Goal: Check status: Check status

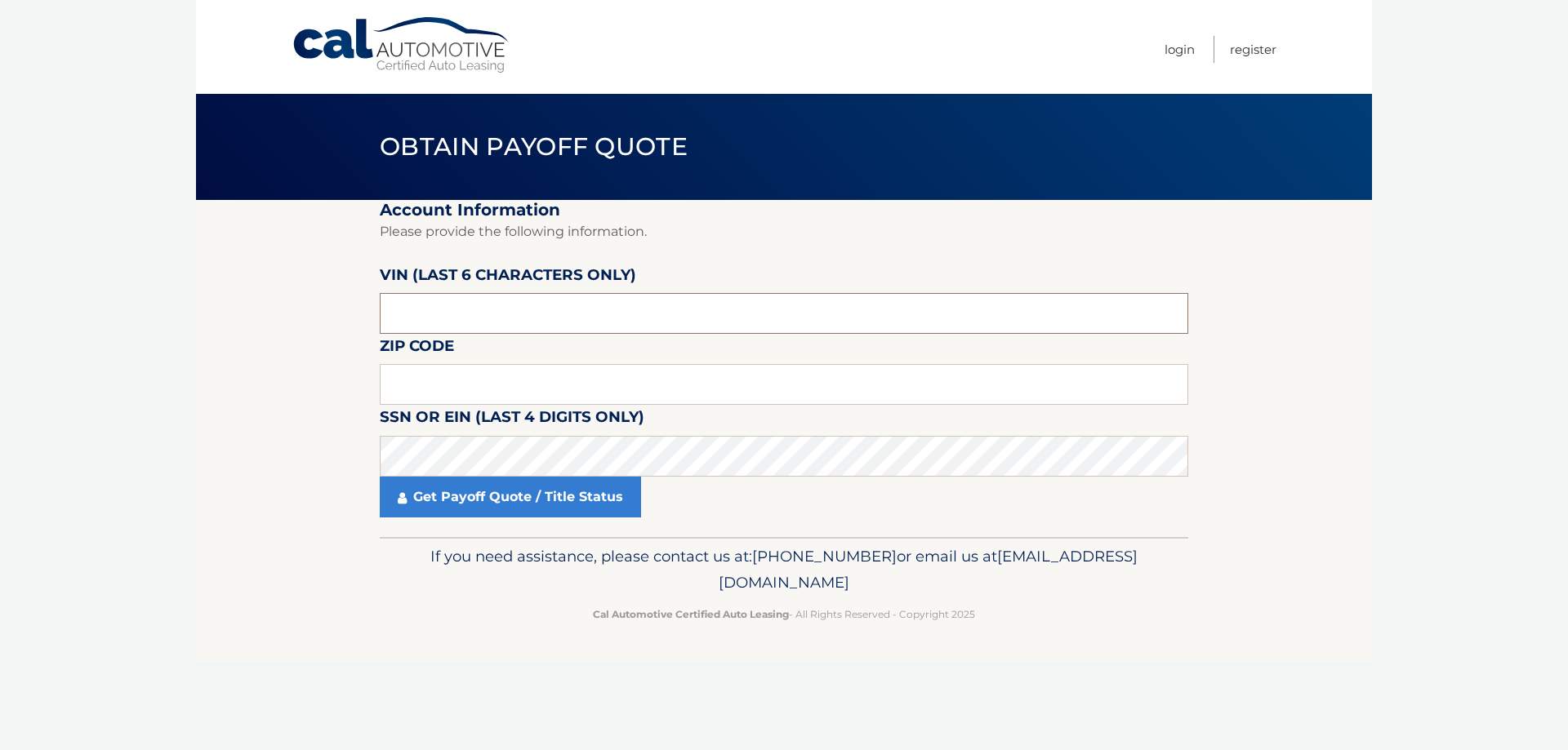
click at [513, 319] on input "text" at bounding box center [784, 314] width 809 height 41
drag, startPoint x: 523, startPoint y: 312, endPoint x: 393, endPoint y: 308, distance: 130.1
click at [393, 308] on input "text" at bounding box center [784, 314] width 809 height 41
click at [474, 311] on input "text" at bounding box center [784, 314] width 809 height 41
click at [462, 296] on input "text" at bounding box center [784, 314] width 809 height 41
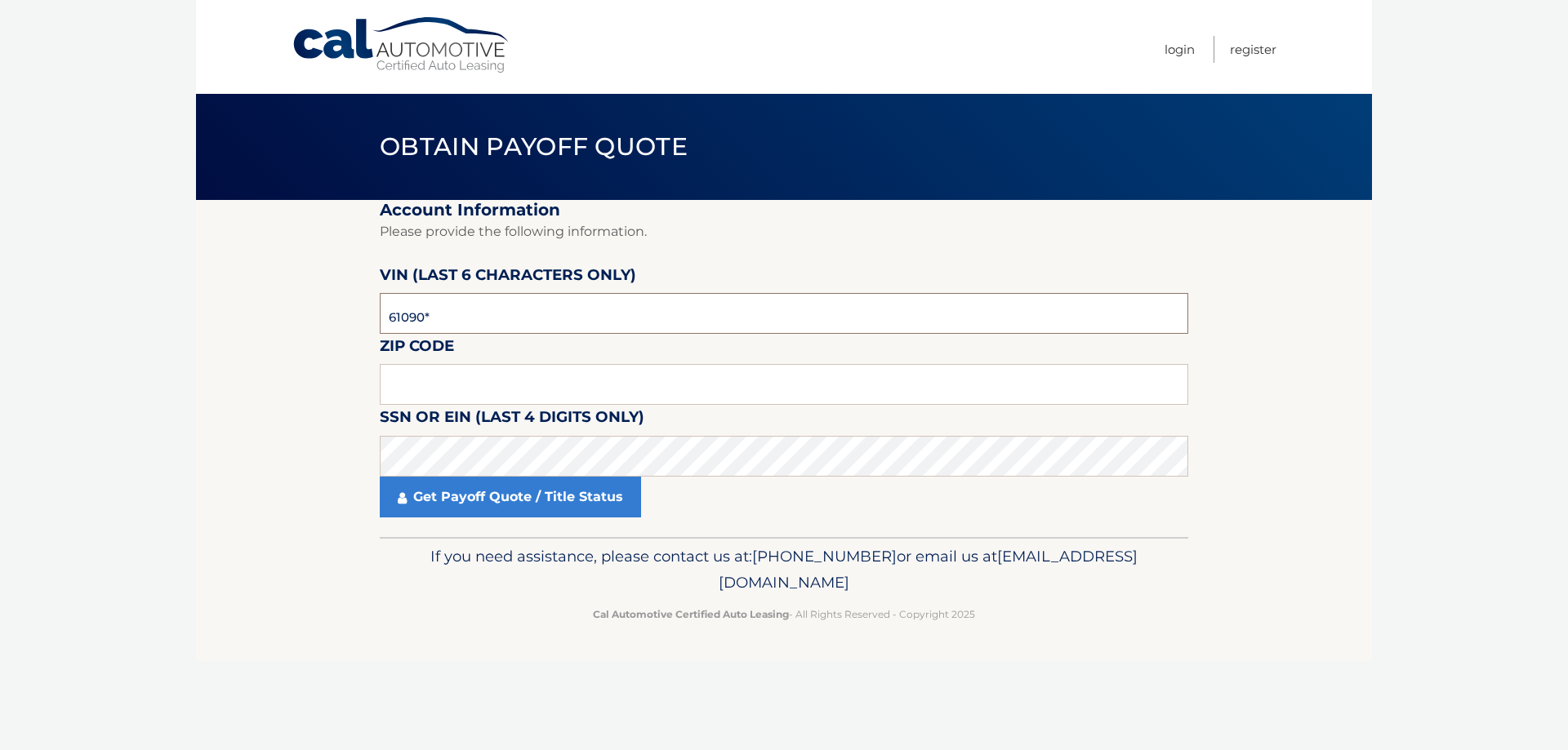
type input "610908"
click at [437, 383] on input "text" at bounding box center [784, 384] width 809 height 41
click at [467, 503] on link "Get Payoff Quote / Title Status" at bounding box center [510, 497] width 261 height 41
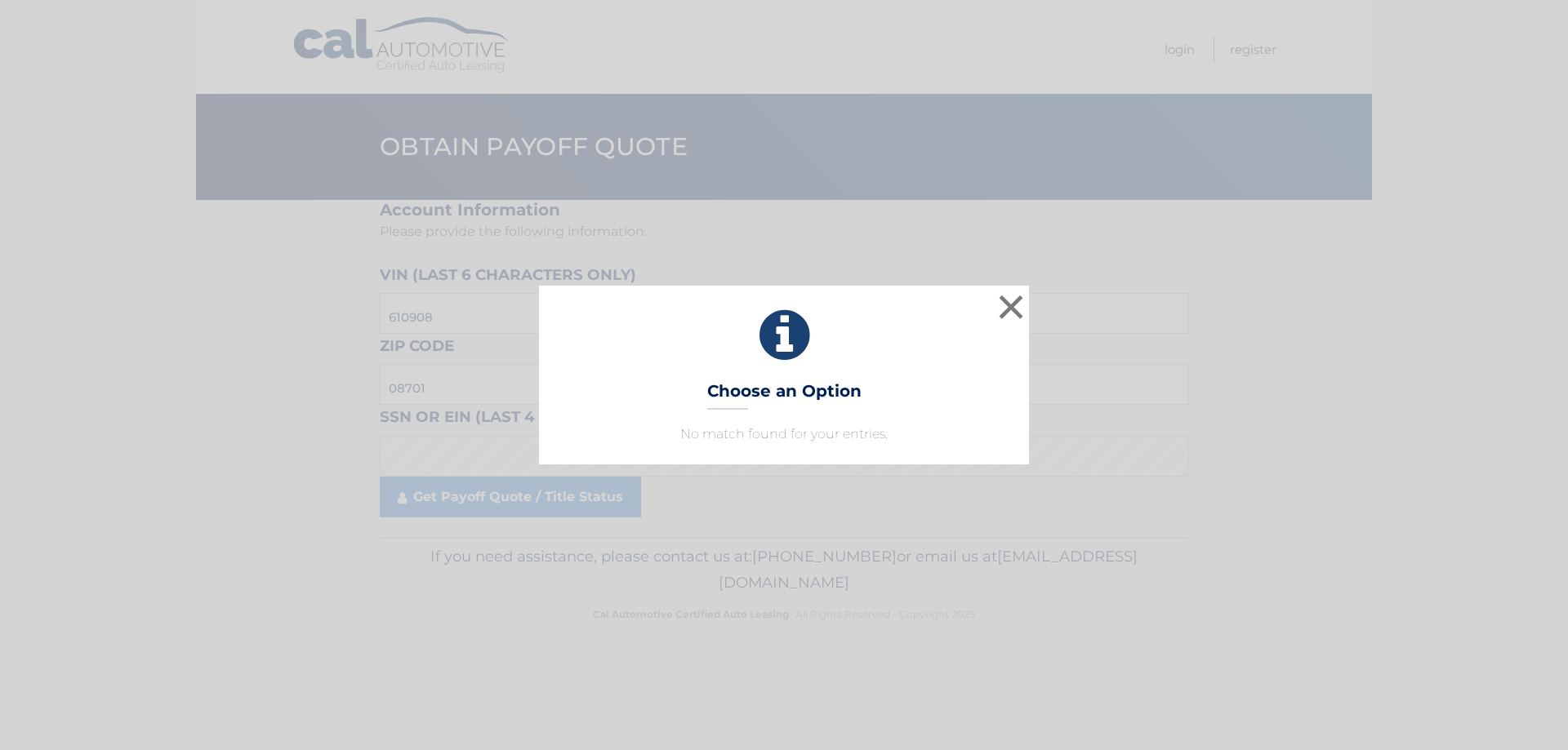
drag, startPoint x: 788, startPoint y: 405, endPoint x: 790, endPoint y: 393, distance: 12.2
click at [786, 404] on h3 "Choose an Option" at bounding box center [784, 395] width 155 height 28
click at [1009, 309] on button "×" at bounding box center [1010, 307] width 33 height 33
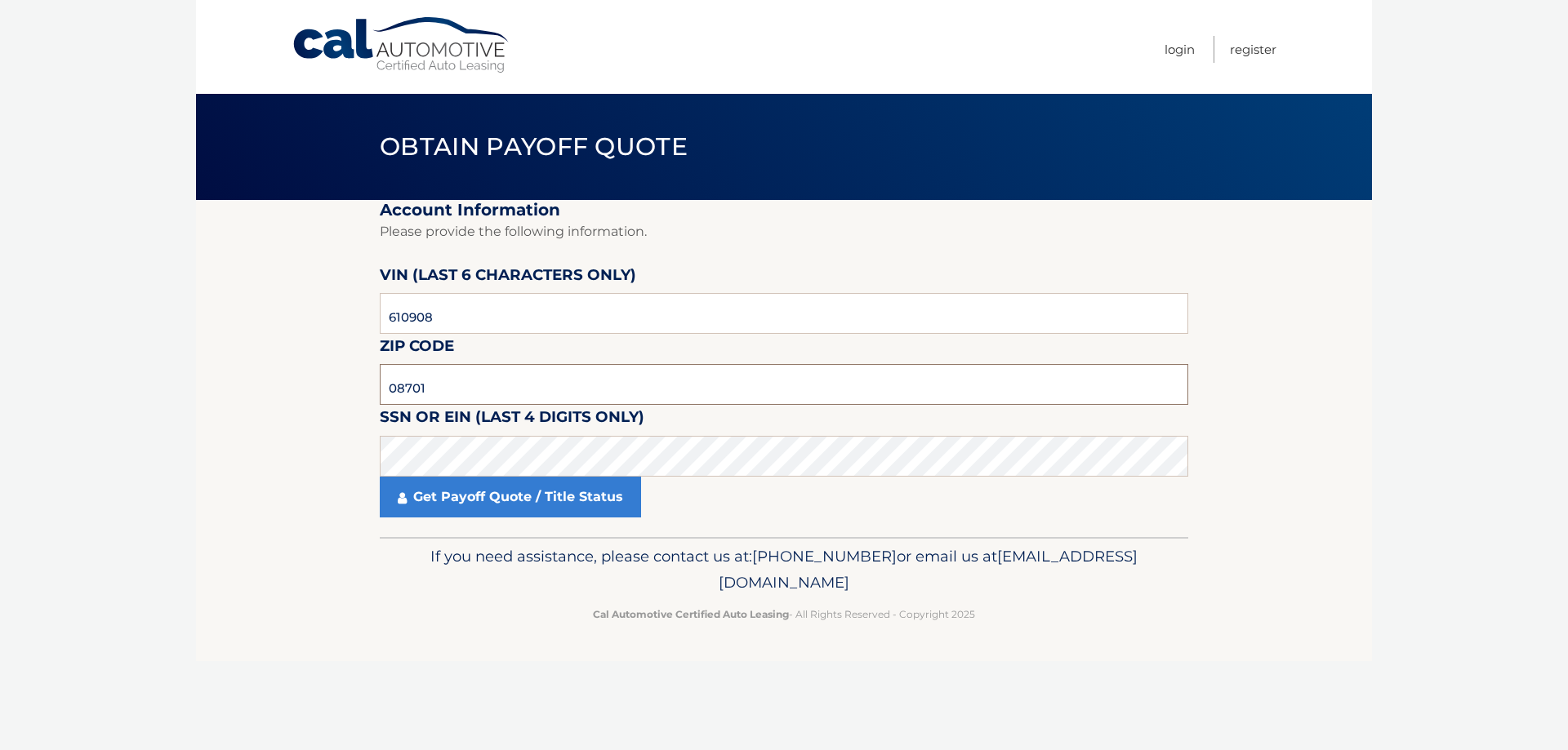
drag, startPoint x: 450, startPoint y: 385, endPoint x: 196, endPoint y: 369, distance: 254.5
click at [196, 369] on section "Account Information Please provide the following information. [PERSON_NAME] (la…" at bounding box center [784, 368] width 1176 height 337
type input "01090"
click button "For Originating Dealer" at bounding box center [0, 0] width 0 height 0
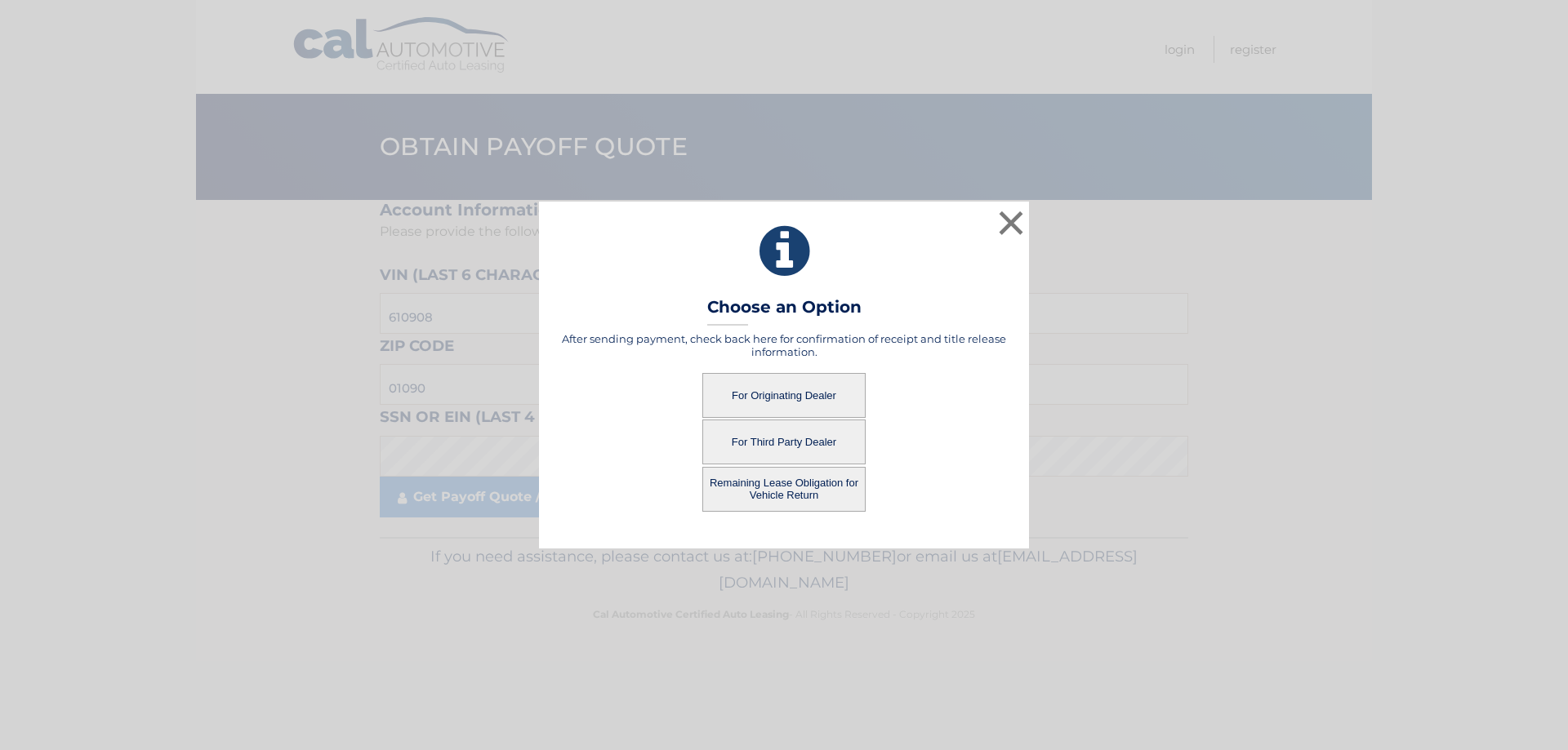
click at [815, 397] on button "For Originating Dealer" at bounding box center [784, 395] width 163 height 45
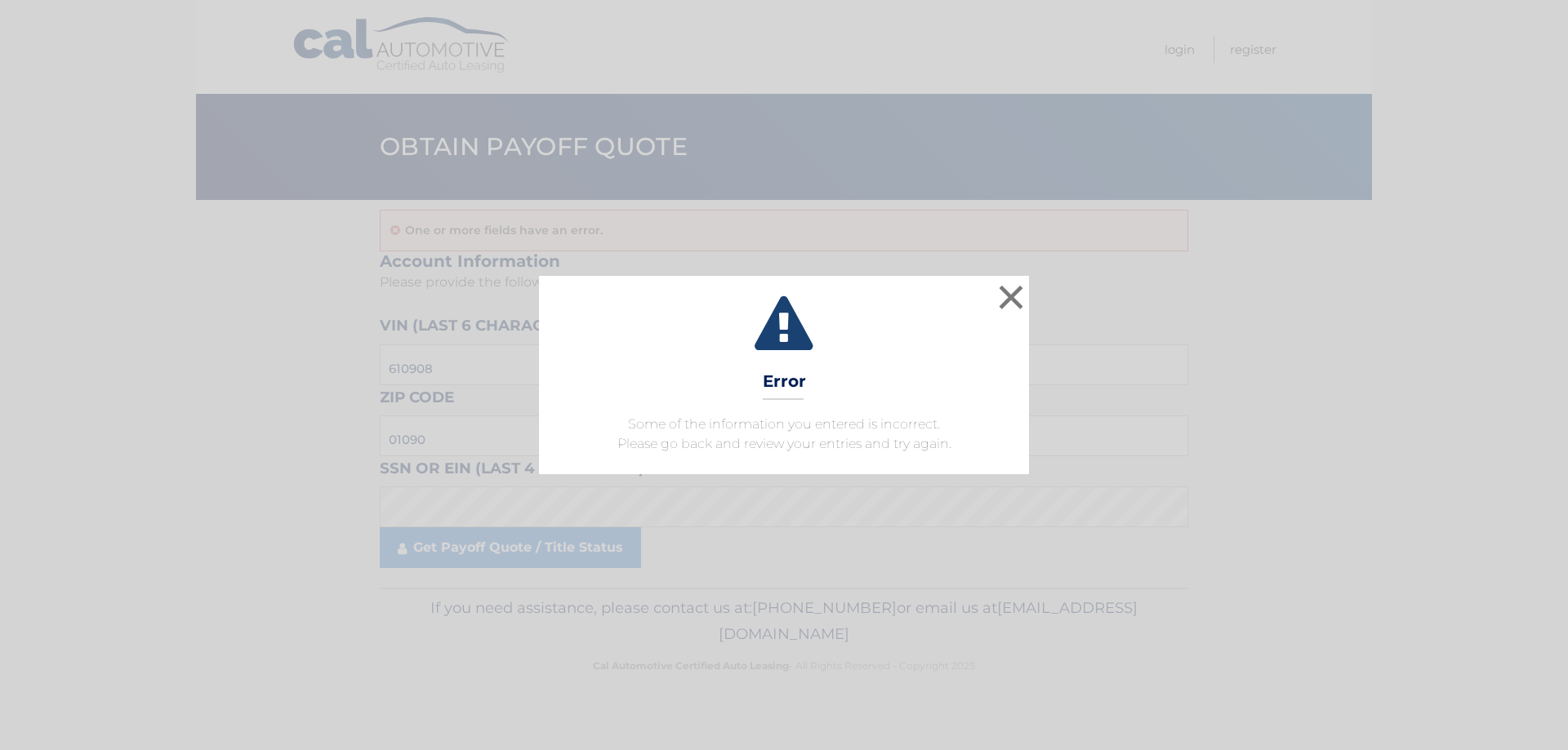
click at [1029, 295] on div "× Error Some of the information you entered is incorrect. Please go back and re…" at bounding box center [784, 375] width 1555 height 197
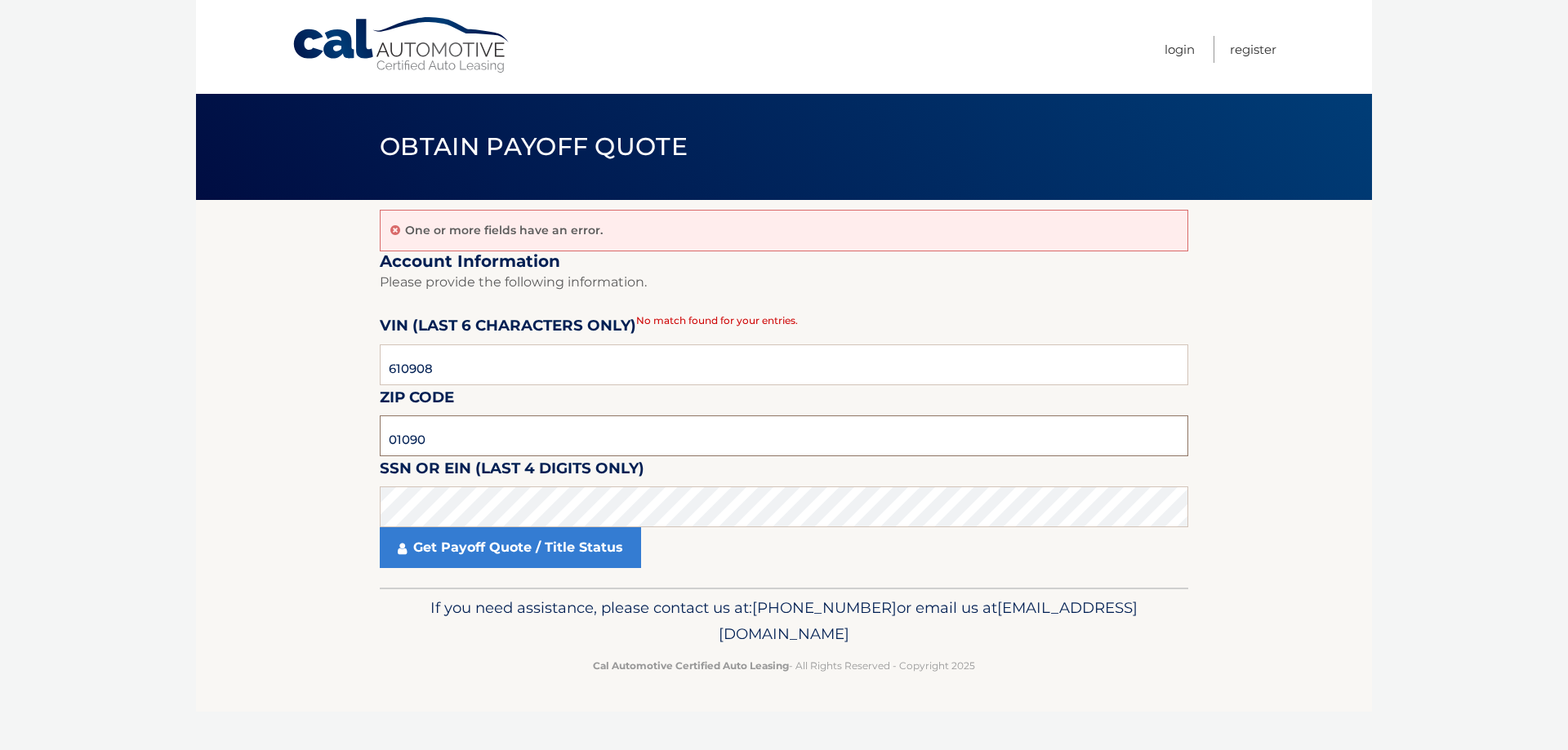
drag, startPoint x: 474, startPoint y: 438, endPoint x: 197, endPoint y: 438, distance: 277.0
click at [193, 438] on body "Cal Automotive Menu Login Register Obtain Payoff Quote" at bounding box center [784, 375] width 1568 height 750
click at [468, 548] on link "Get Payoff Quote / Title Status" at bounding box center [510, 548] width 261 height 41
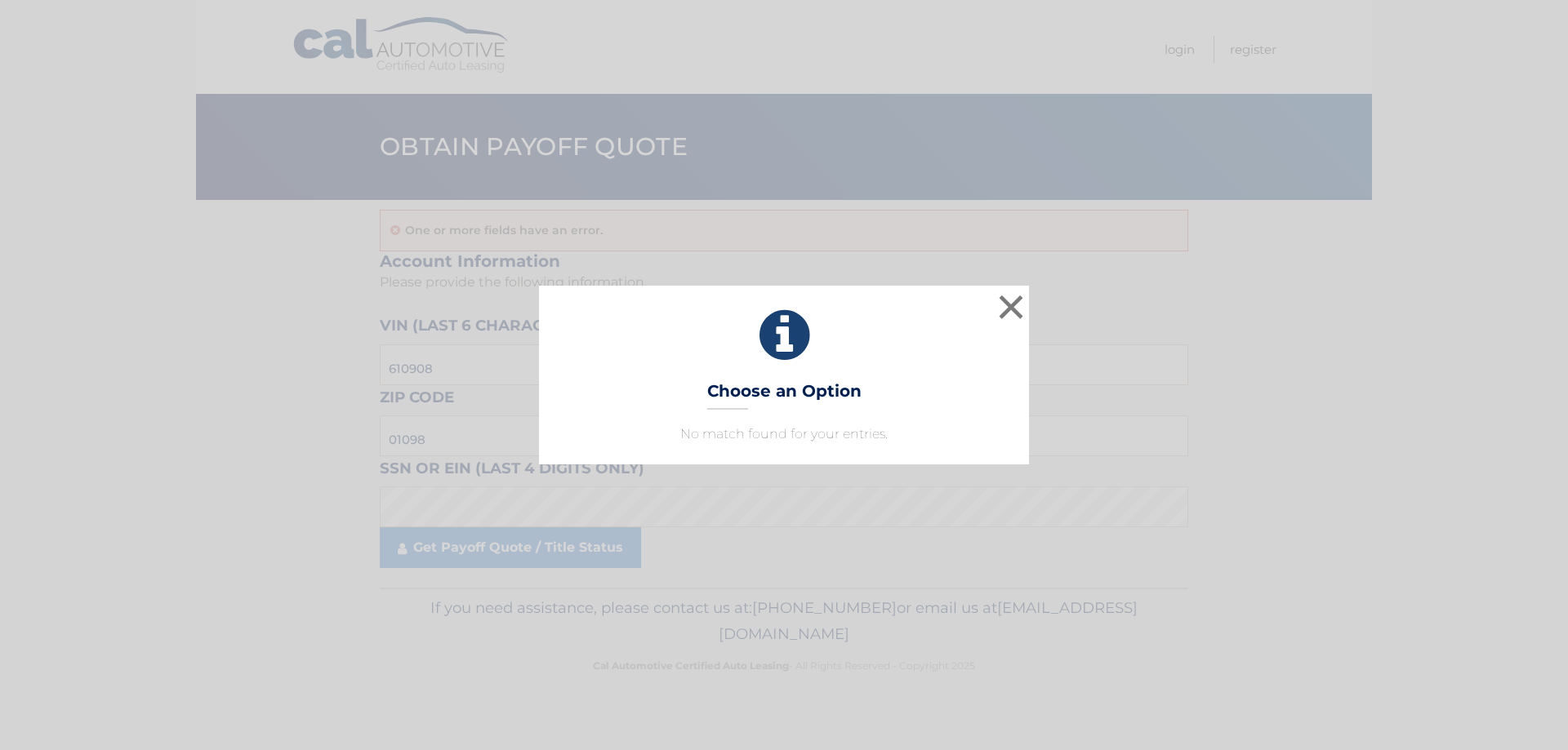
click at [778, 377] on div "× Choose an Option No match found for your entries. This is what you see on sec…" at bounding box center [784, 375] width 490 height 178
click at [1004, 306] on button "×" at bounding box center [1010, 307] width 33 height 33
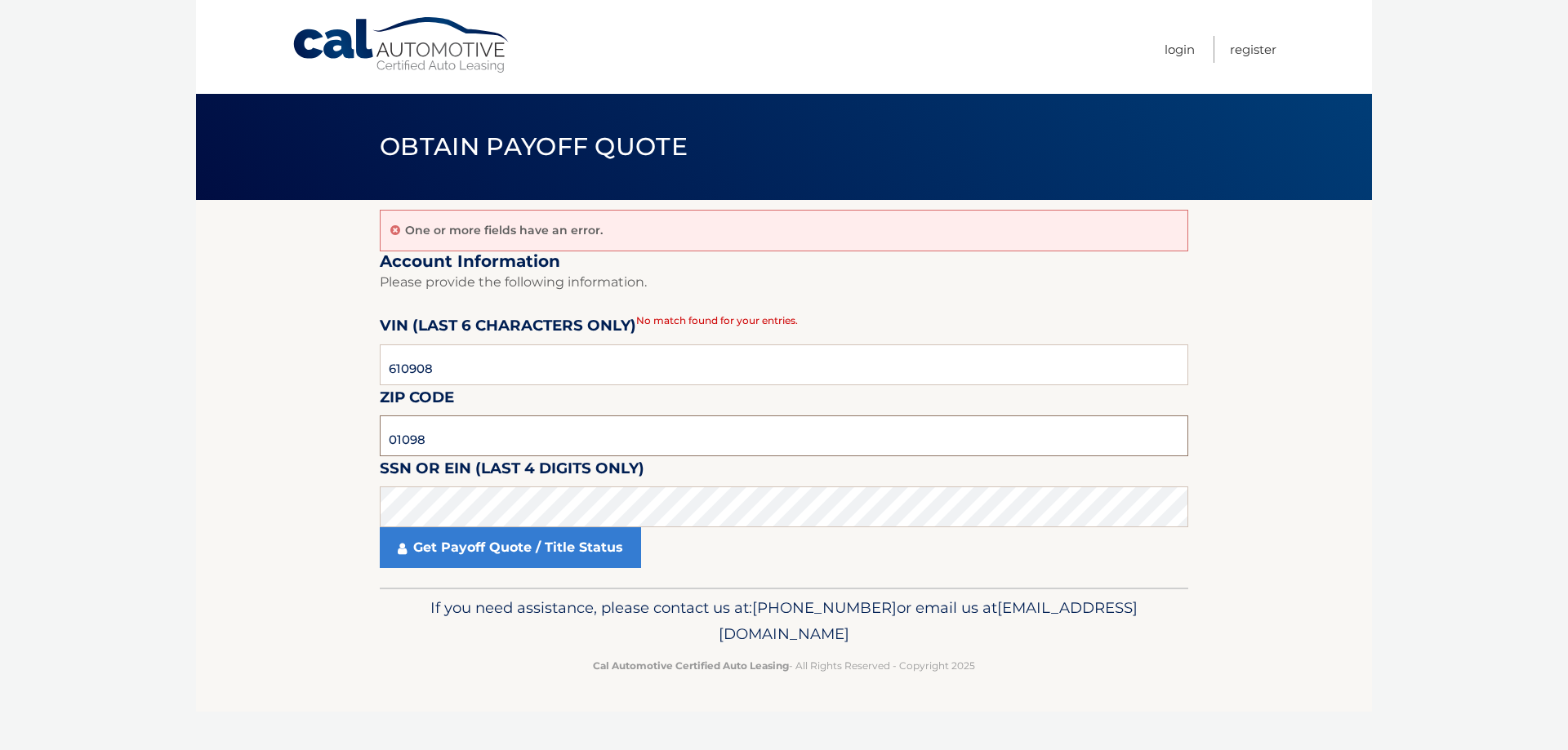
drag, startPoint x: 358, startPoint y: 438, endPoint x: 294, endPoint y: 439, distance: 64.0
click at [293, 439] on section "One or more fields have an error. Account Information Please provide the follow…" at bounding box center [784, 394] width 1176 height 388
type input "08701"
click at [437, 553] on link "Get Payoff Quote / Title Status" at bounding box center [510, 548] width 261 height 41
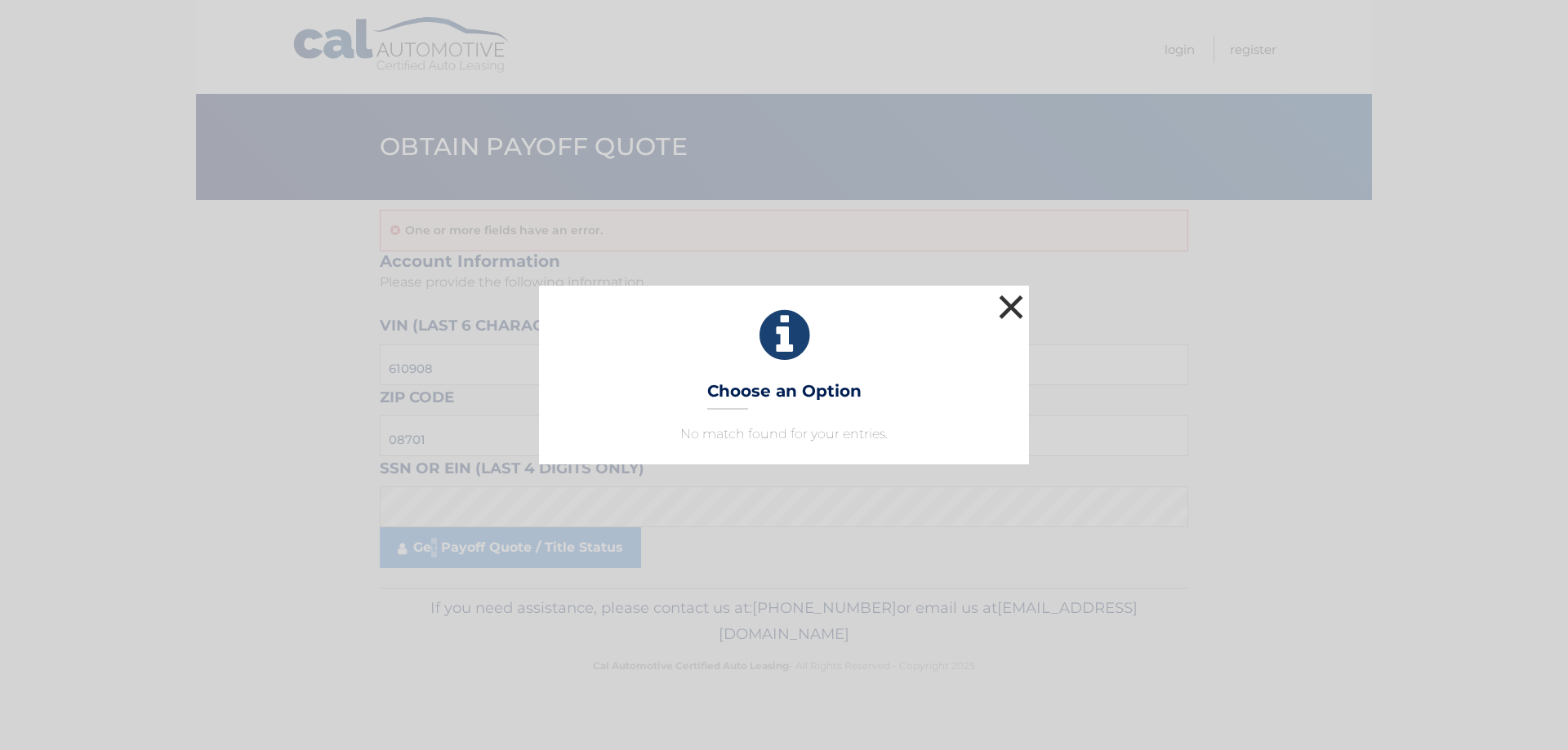
click at [1009, 317] on button "×" at bounding box center [1010, 307] width 33 height 33
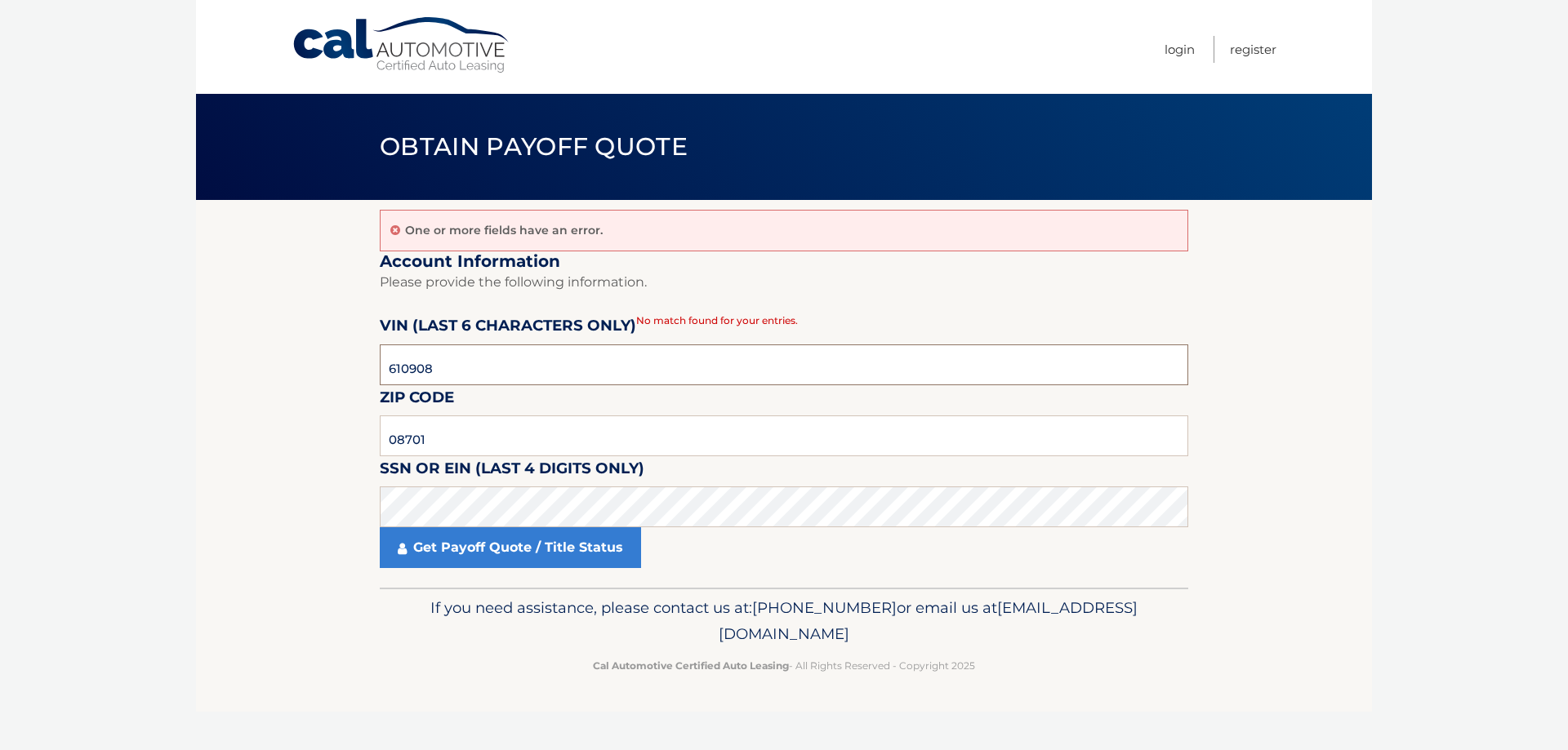
drag, startPoint x: 472, startPoint y: 366, endPoint x: 274, endPoint y: 337, distance: 200.1
click at [274, 337] on section "One or more fields have an error. Account Information Please provide the follow…" at bounding box center [784, 394] width 1176 height 388
type input "010908"
click at [463, 565] on link "Get Payoff Quote / Title Status" at bounding box center [510, 548] width 261 height 41
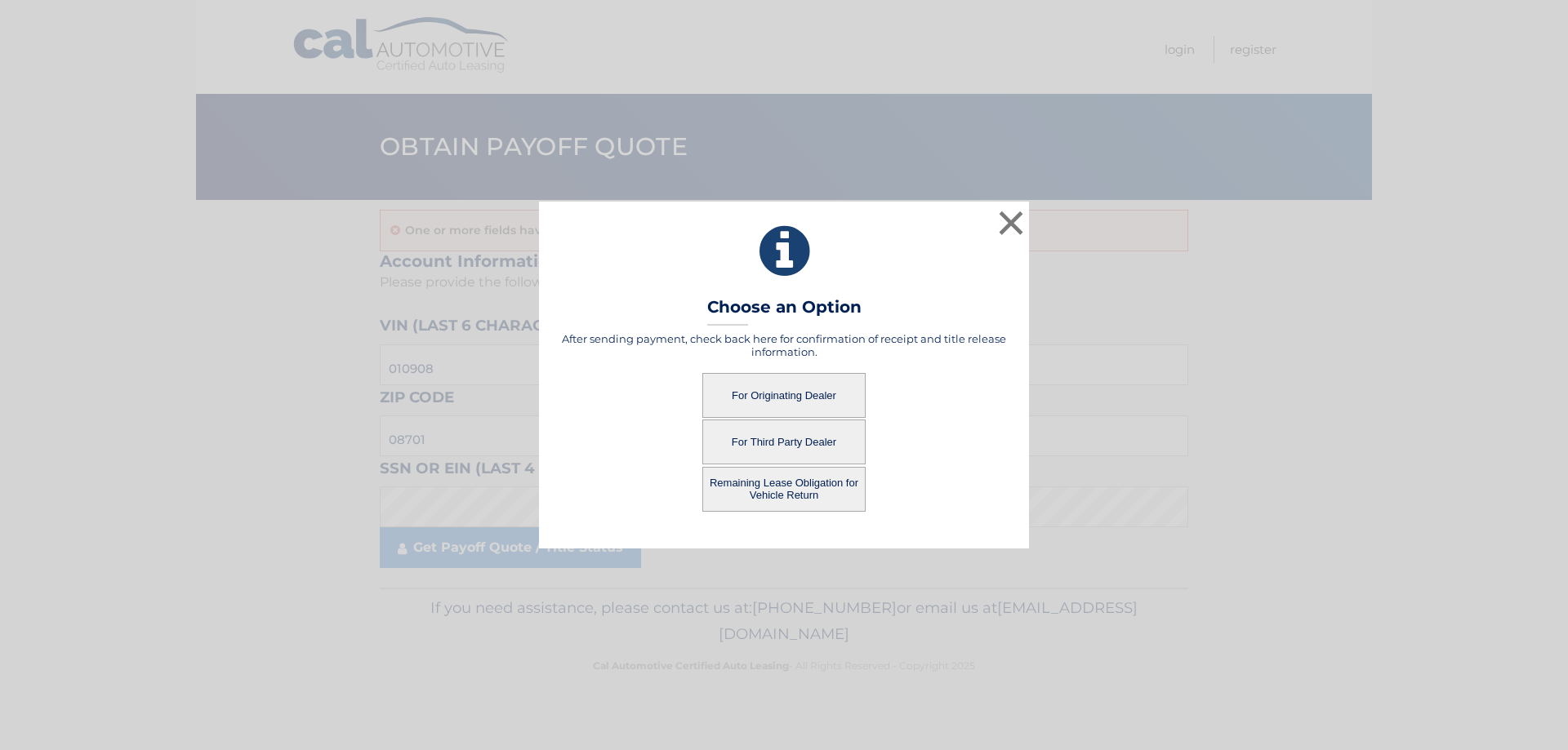
click at [815, 385] on button "For Originating Dealer" at bounding box center [784, 395] width 163 height 45
click at [812, 394] on button "For Originating Dealer" at bounding box center [784, 395] width 163 height 45
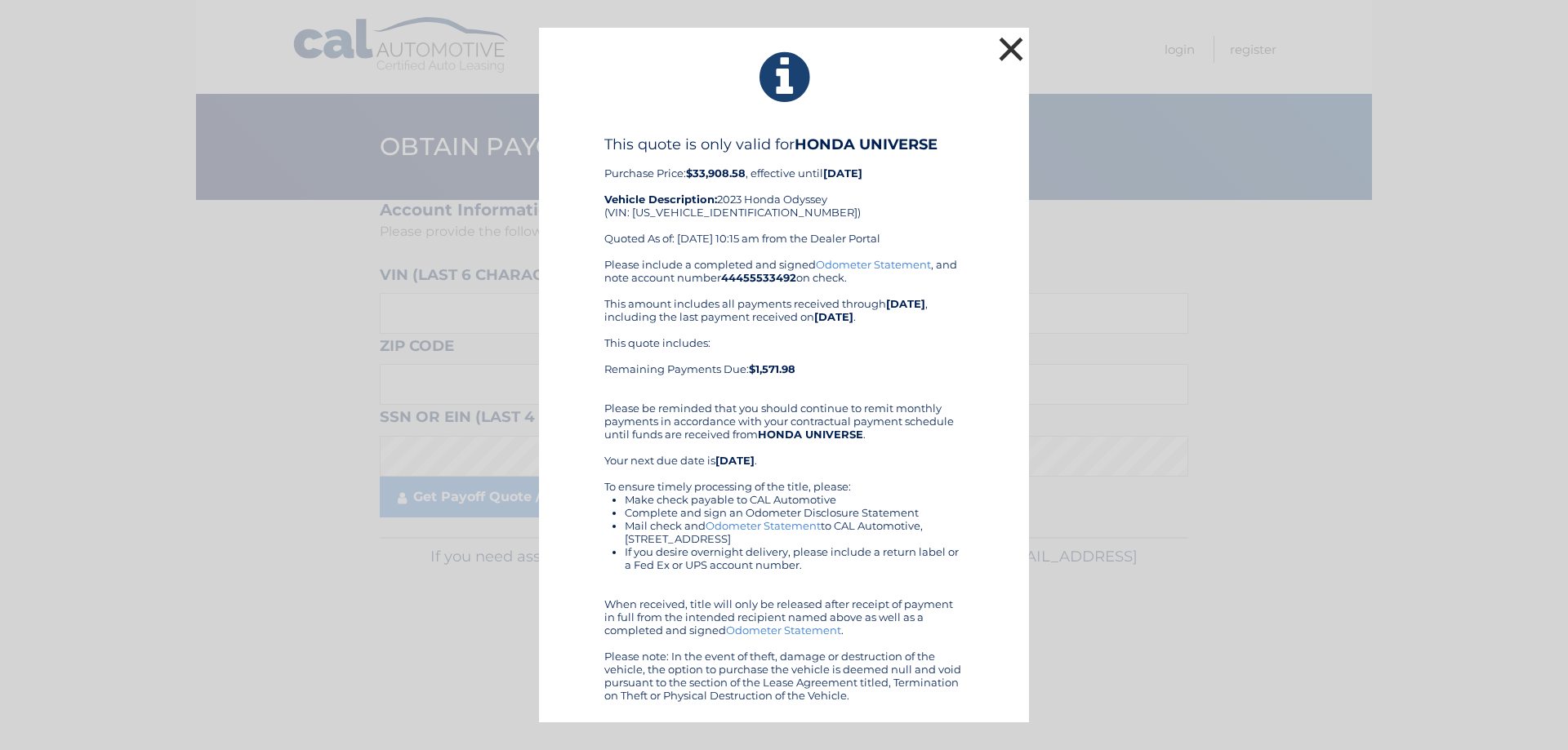
click at [1005, 54] on button "×" at bounding box center [1010, 48] width 33 height 33
